Goal: Information Seeking & Learning: Learn about a topic

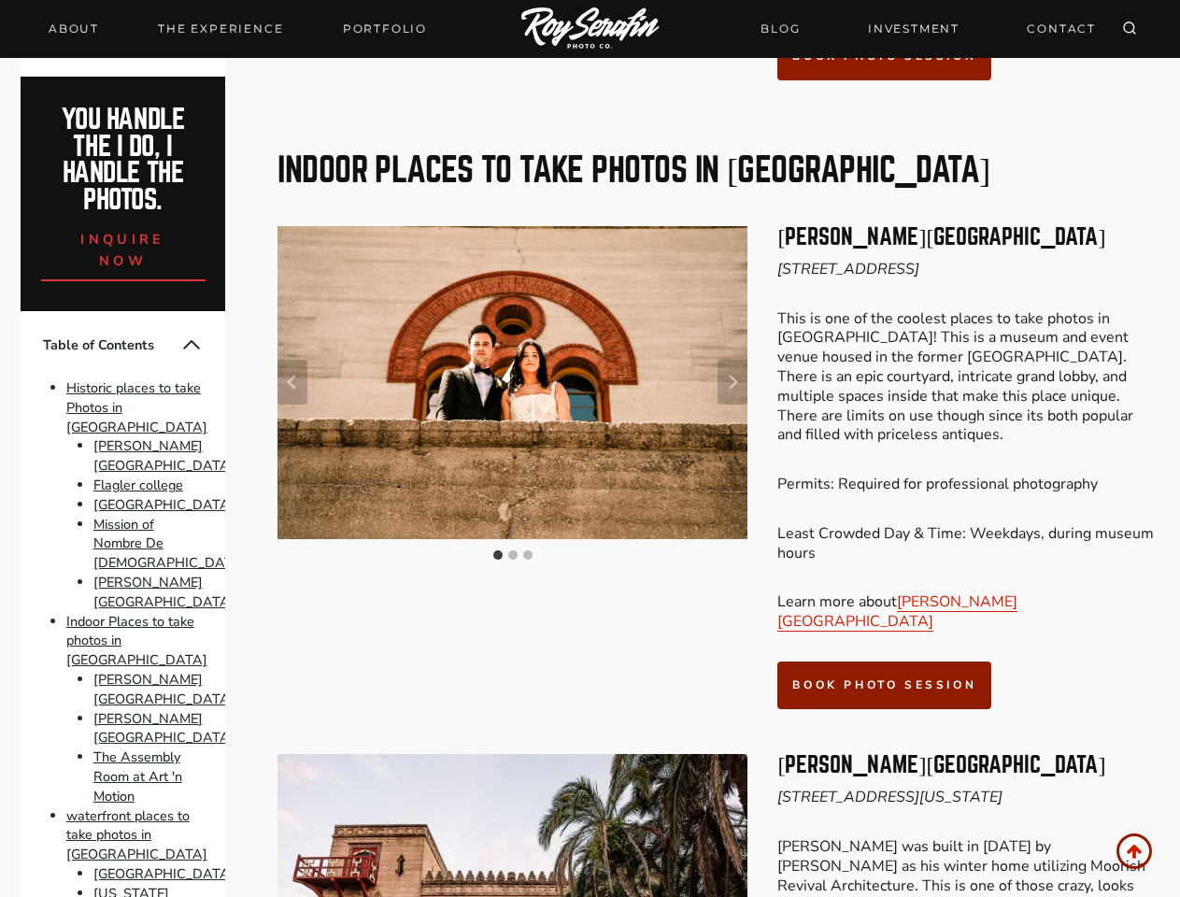
scroll to position [3573, 0]
click at [590, 449] on div at bounding box center [513, 395] width 470 height 339
click at [1130, 29] on icon "Search" at bounding box center [1129, 28] width 15 height 15
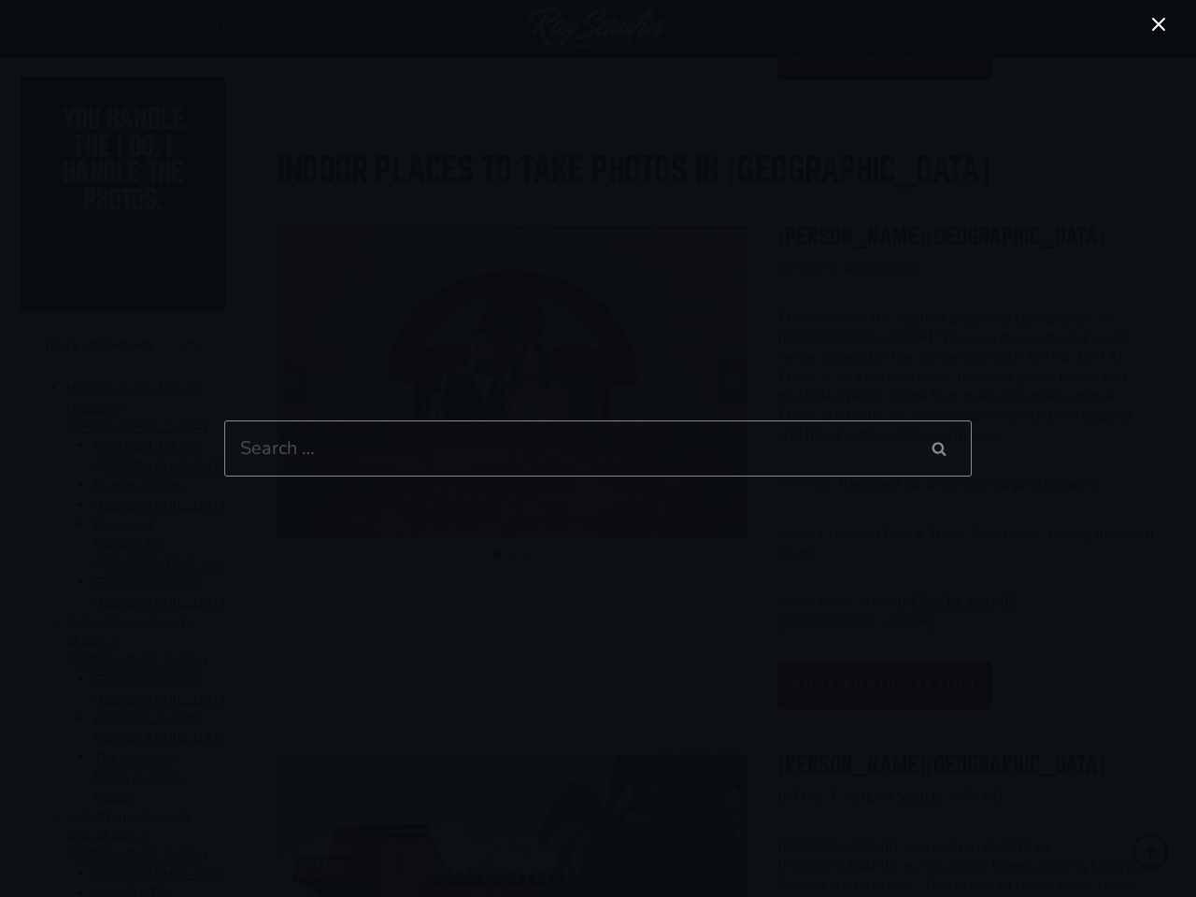
click at [292, 289] on div "Search for: Search Search" at bounding box center [598, 448] width 1196 height 897
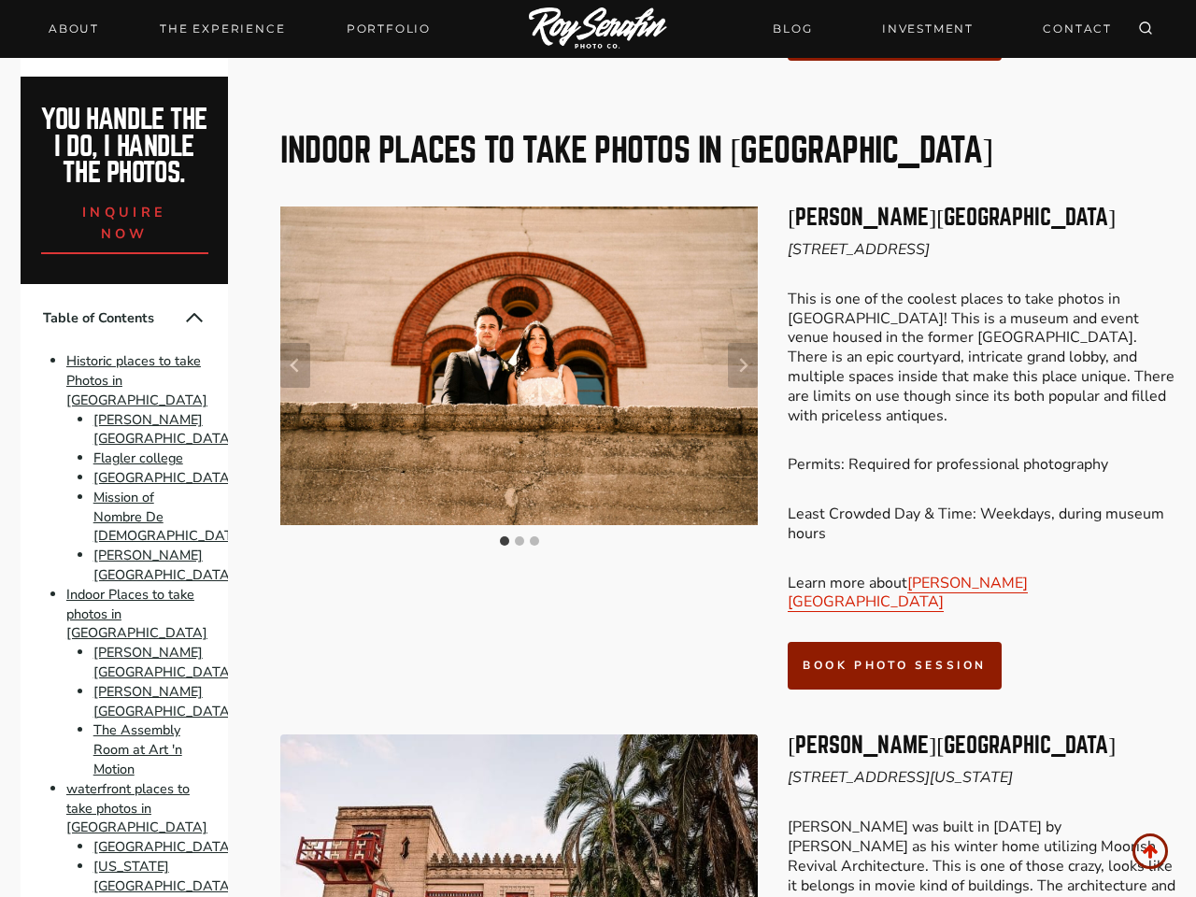
click at [733, 289] on div at bounding box center [598, 448] width 1196 height 897
click at [512, 288] on img "1 of 3" at bounding box center [519, 366] width 478 height 319
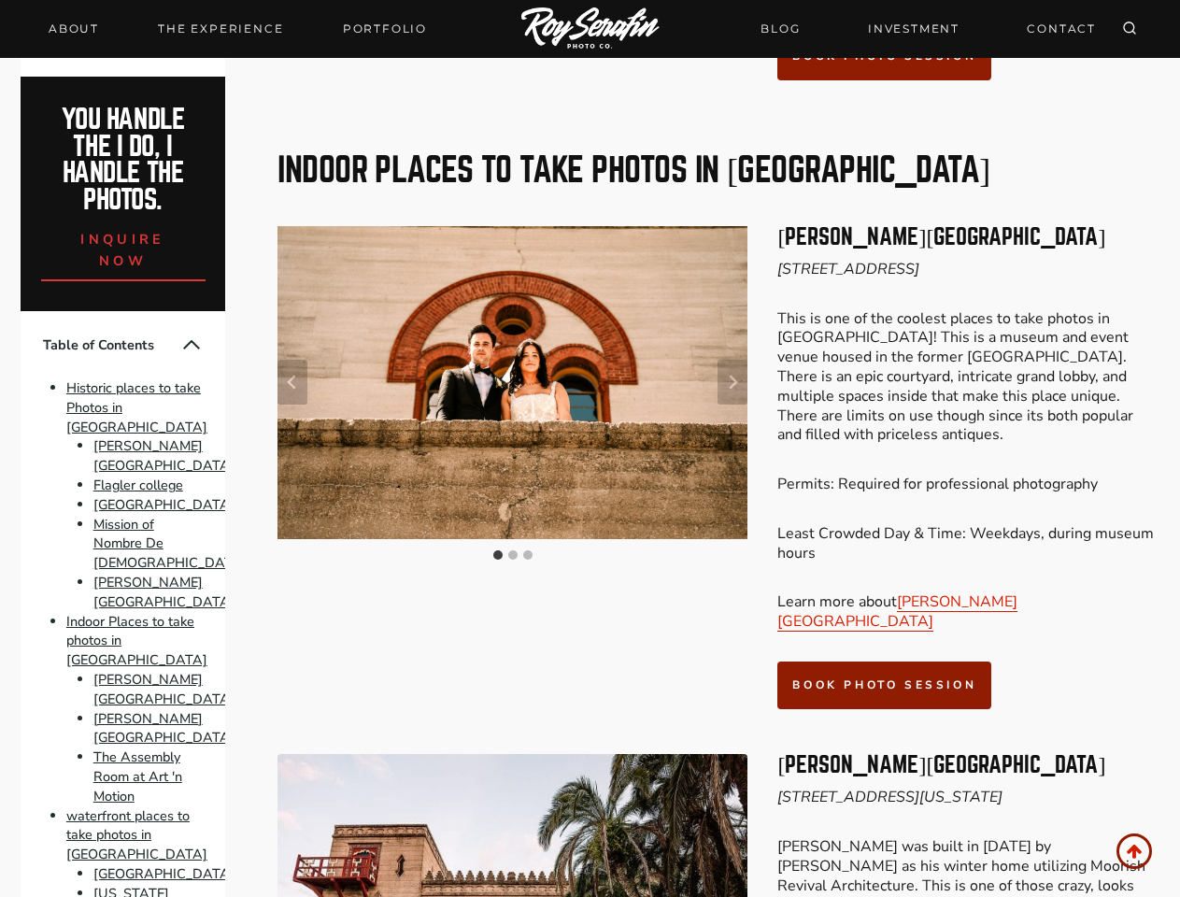
click at [512, 288] on img "1 of 3" at bounding box center [513, 382] width 470 height 313
click at [498, 550] on button "Go to slide 1" at bounding box center [497, 554] width 9 height 9
click at [513, 550] on button "Go to slide 2" at bounding box center [512, 554] width 9 height 9
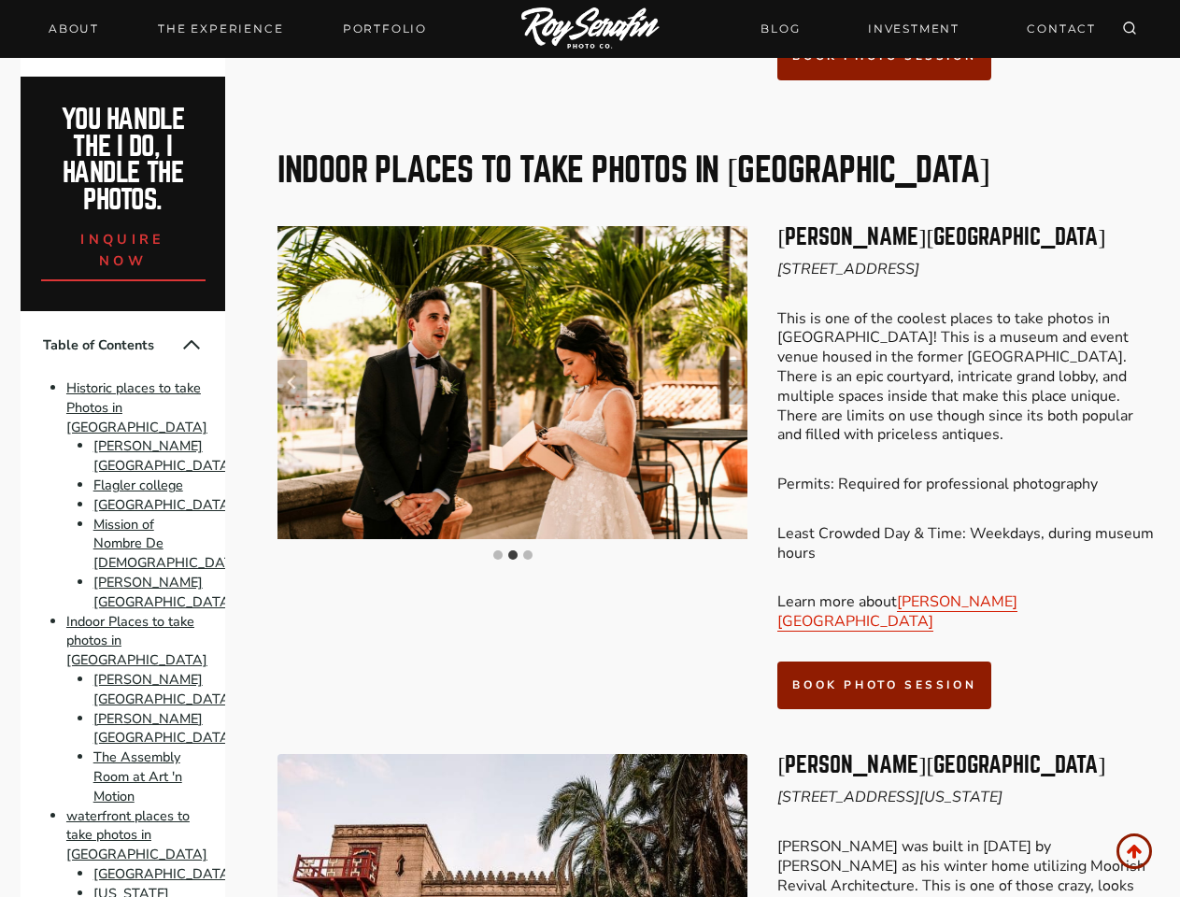
click at [528, 550] on button "Go to slide 3" at bounding box center [527, 554] width 9 height 9
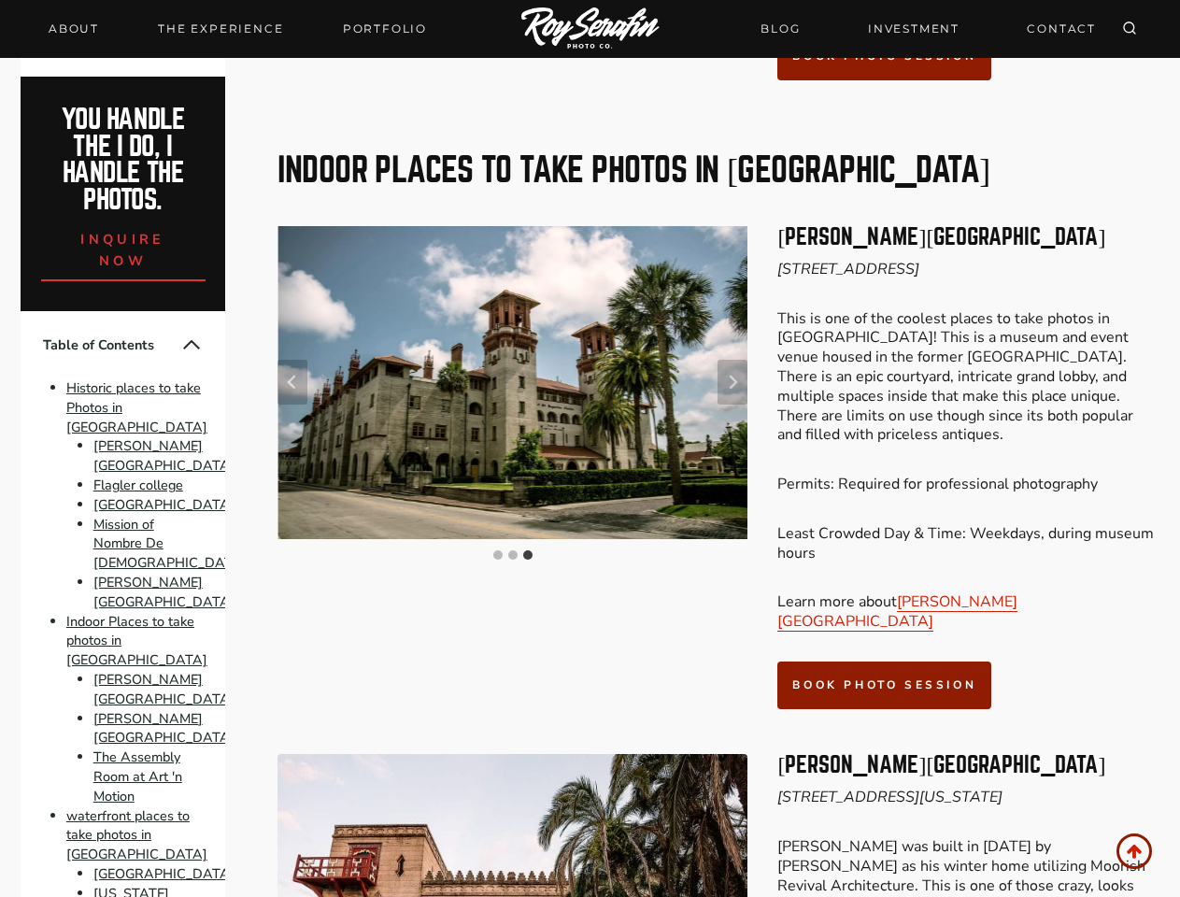
click at [180, 345] on button "Collapse Table of Contents" at bounding box center [191, 345] width 22 height 22
